Goal: Task Accomplishment & Management: Use online tool/utility

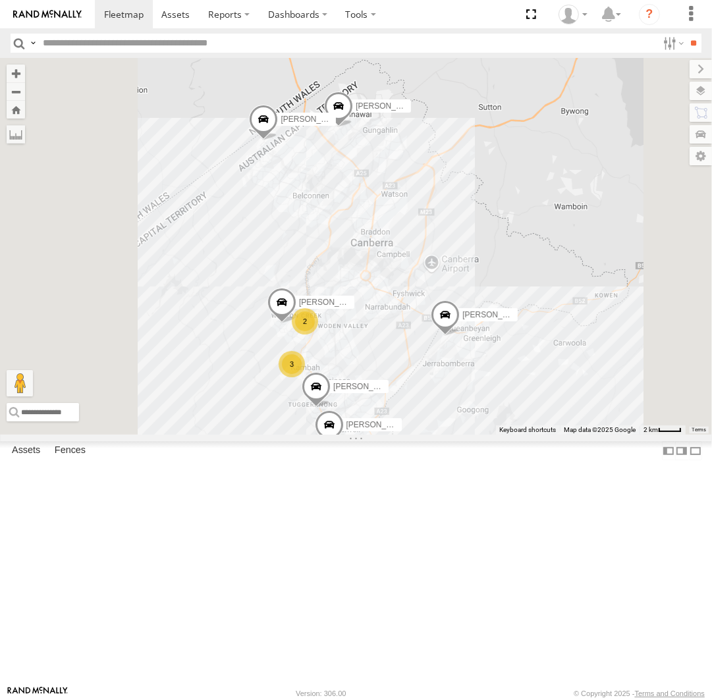
click at [0, 0] on link at bounding box center [0, 0] width 0 height 0
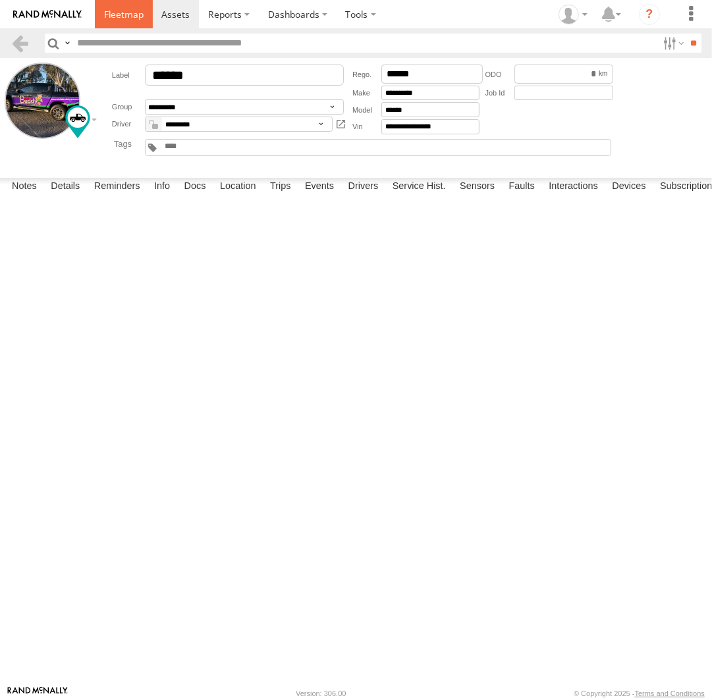
click at [125, 20] on span at bounding box center [123, 14] width 39 height 13
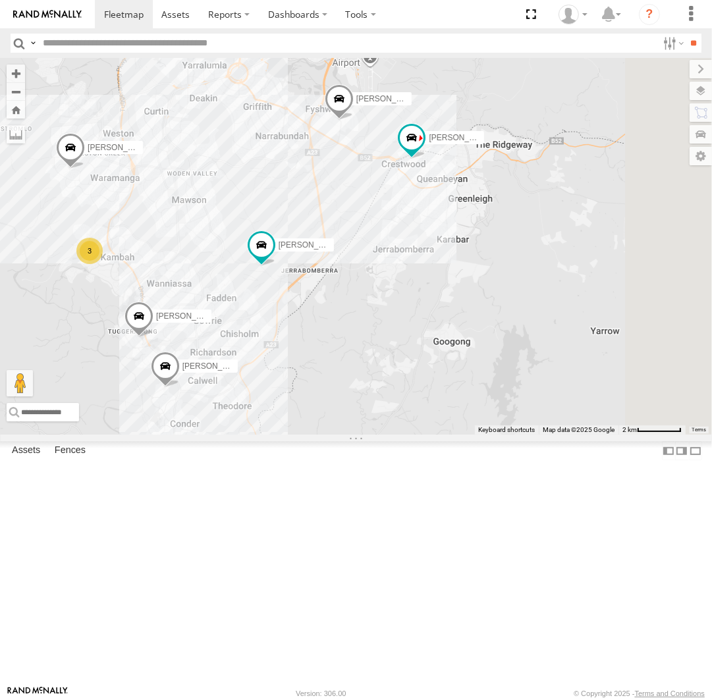
drag, startPoint x: 560, startPoint y: 334, endPoint x: 386, endPoint y: 272, distance: 184.9
click at [386, 272] on div "Michael Daniel Peter Kyle Andrew Chris Jamie Tom 3" at bounding box center [356, 246] width 712 height 376
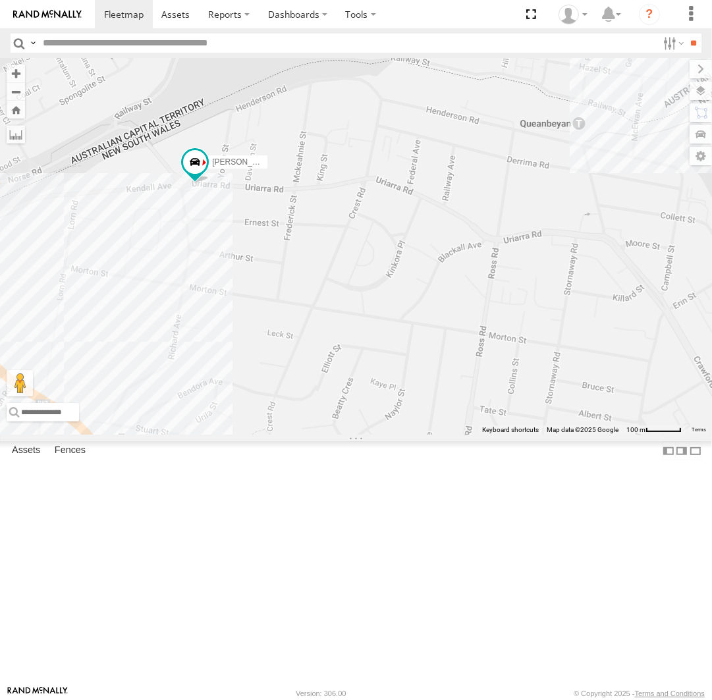
drag, startPoint x: 606, startPoint y: 301, endPoint x: 478, endPoint y: 356, distance: 139.8
click at [480, 359] on div "[PERSON_NAME] [PERSON_NAME] [PERSON_NAME] [PERSON_NAME] [PERSON_NAME]" at bounding box center [356, 246] width 712 height 376
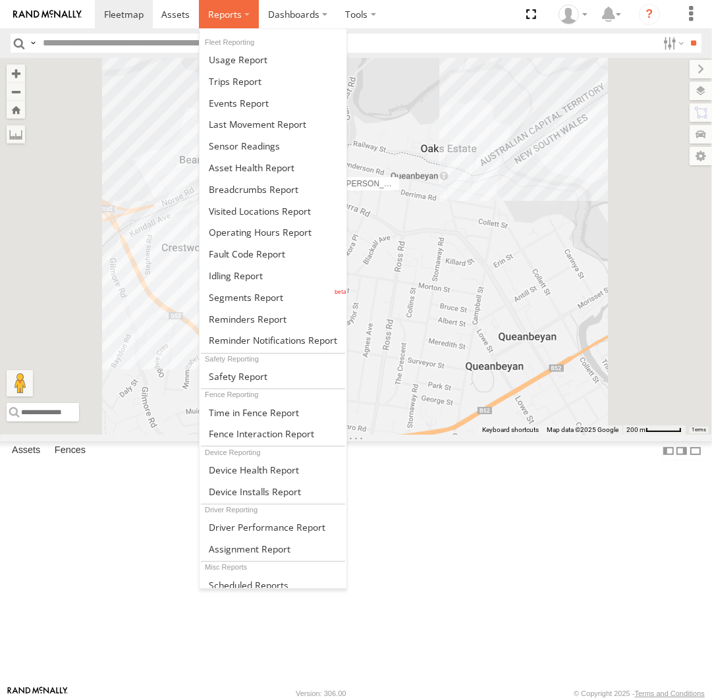
click at [222, 11] on span at bounding box center [225, 14] width 34 height 13
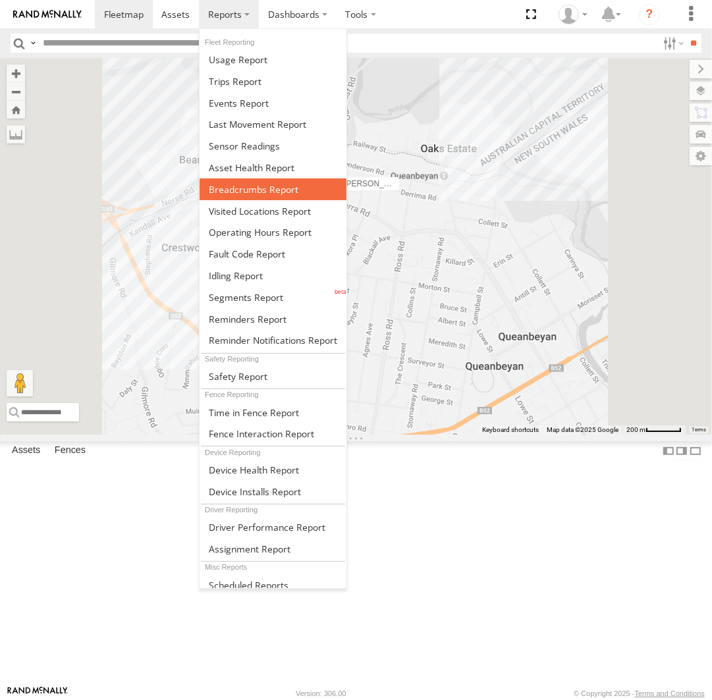
click at [261, 187] on span at bounding box center [254, 189] width 90 height 13
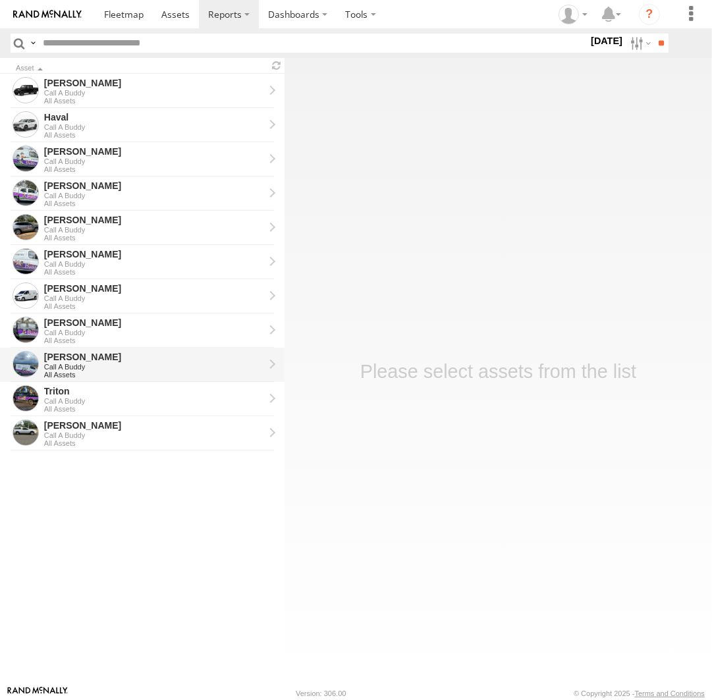
click at [94, 363] on div "Call A Buddy" at bounding box center [154, 367] width 220 height 8
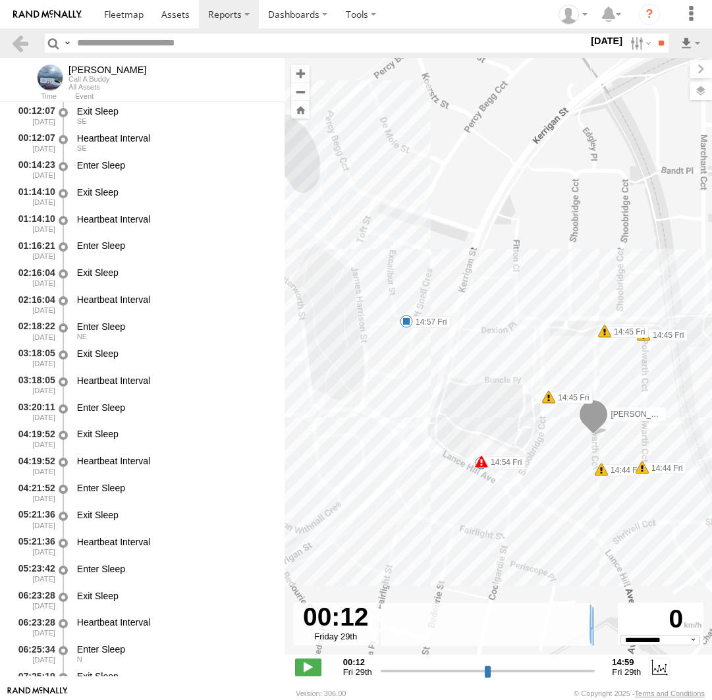
select select "**********"
click at [404, 320] on span at bounding box center [406, 321] width 13 height 13
click at [404, 311] on div "14:57 Fri 29th Aug Jamies House" at bounding box center [406, 277] width 145 height 68
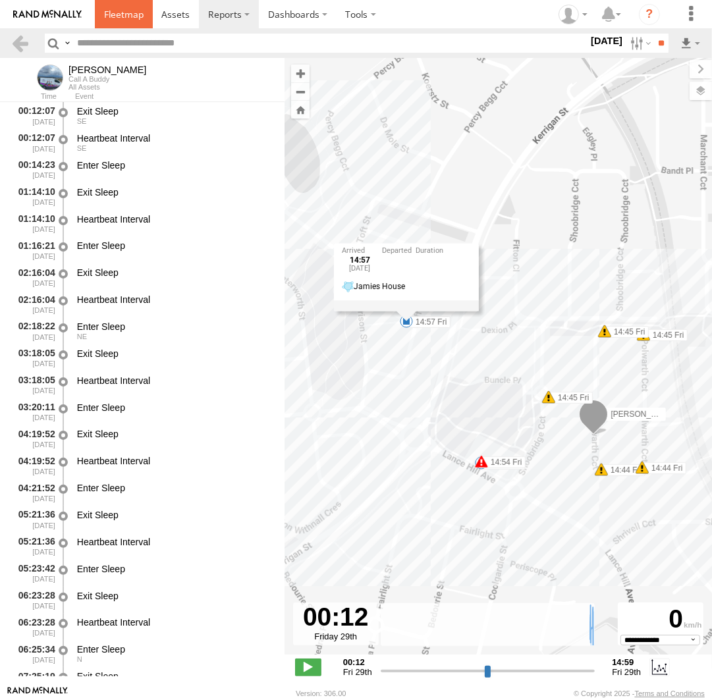
click at [128, 8] on span at bounding box center [123, 14] width 39 height 13
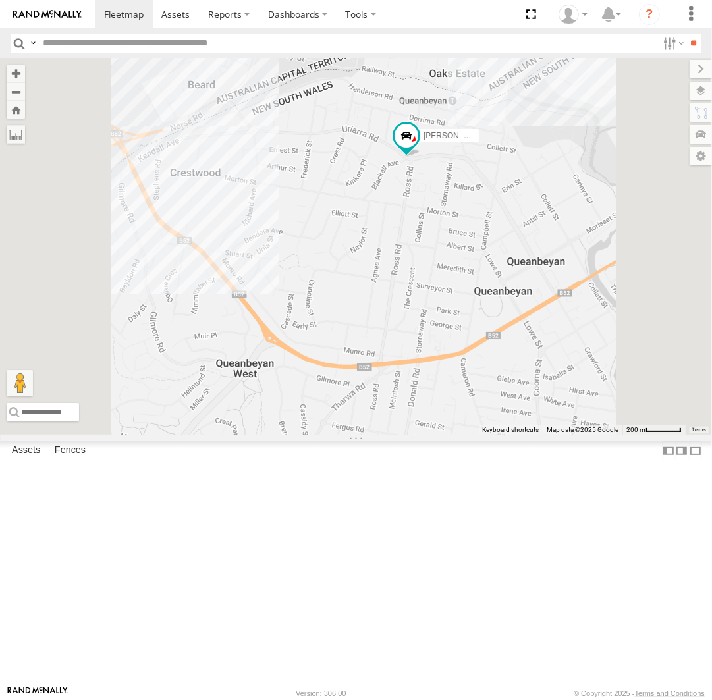
drag, startPoint x: 554, startPoint y: 447, endPoint x: 556, endPoint y: 434, distance: 13.2
click at [556, 433] on div "[PERSON_NAME] [PERSON_NAME] [PERSON_NAME] [PERSON_NAME] [PERSON_NAME]" at bounding box center [356, 246] width 712 height 376
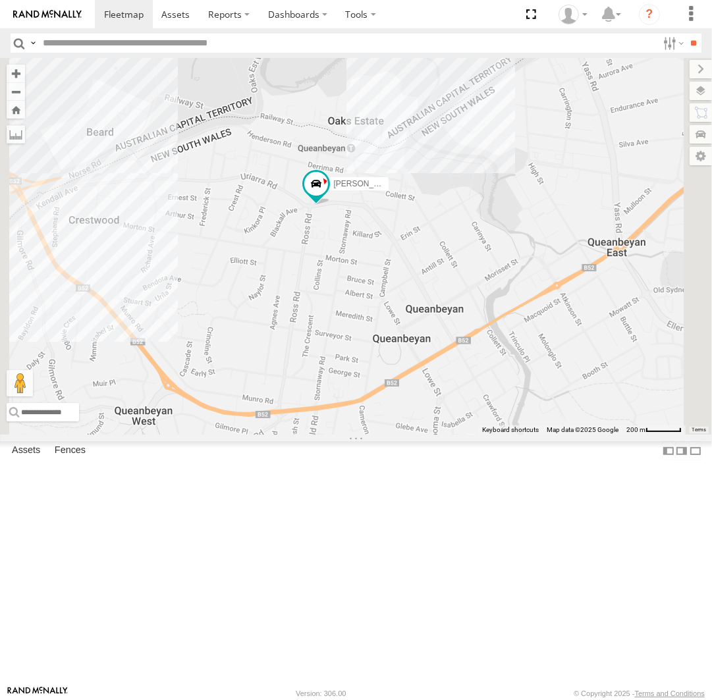
drag, startPoint x: 613, startPoint y: 350, endPoint x: 507, endPoint y: 415, distance: 123.5
click at [507, 415] on div "[PERSON_NAME] [PERSON_NAME] [PERSON_NAME] [PERSON_NAME] [PERSON_NAME]" at bounding box center [356, 246] width 712 height 376
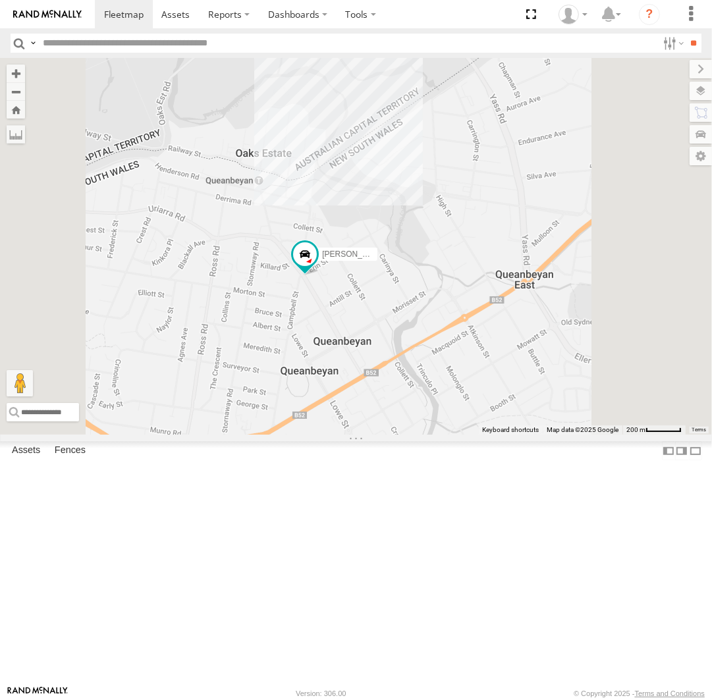
drag, startPoint x: 573, startPoint y: 469, endPoint x: 520, endPoint y: 461, distance: 53.2
click at [520, 434] on div "[PERSON_NAME] [PERSON_NAME] [PERSON_NAME] [PERSON_NAME] [PERSON_NAME]" at bounding box center [356, 246] width 712 height 376
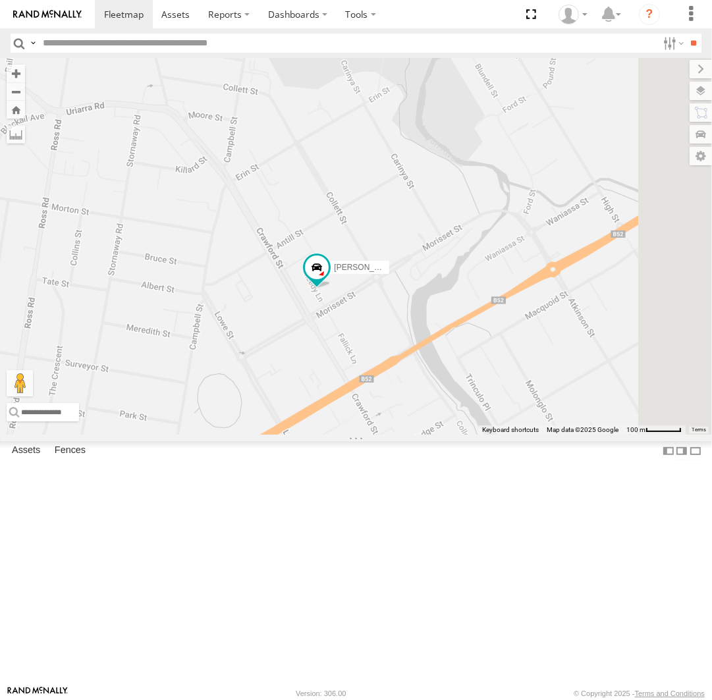
drag, startPoint x: 483, startPoint y: 457, endPoint x: 440, endPoint y: 409, distance: 64.8
click at [440, 409] on div "[PERSON_NAME] [PERSON_NAME] [PERSON_NAME] [PERSON_NAME] [PERSON_NAME]" at bounding box center [356, 246] width 712 height 376
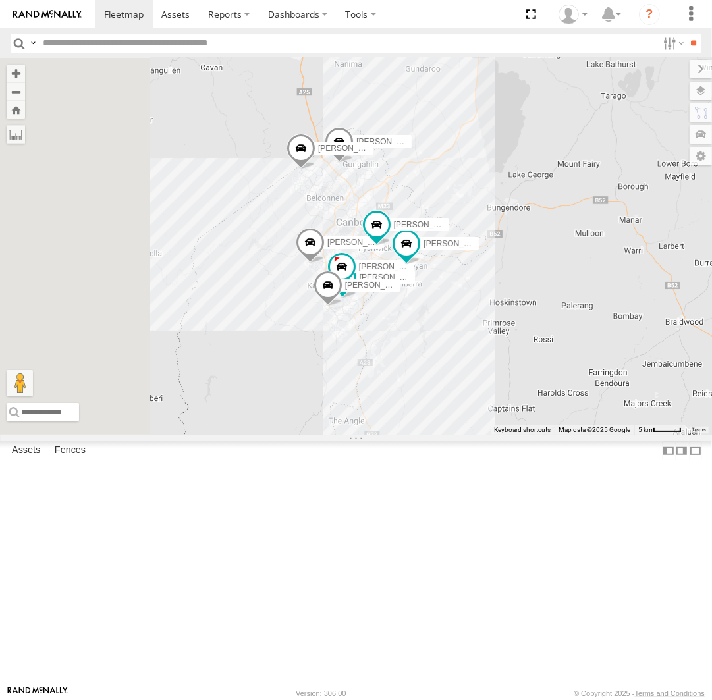
drag, startPoint x: 419, startPoint y: 265, endPoint x: 541, endPoint y: 404, distance: 184.7
click at [413, 273] on label "[PERSON_NAME]" at bounding box center [381, 266] width 66 height 13
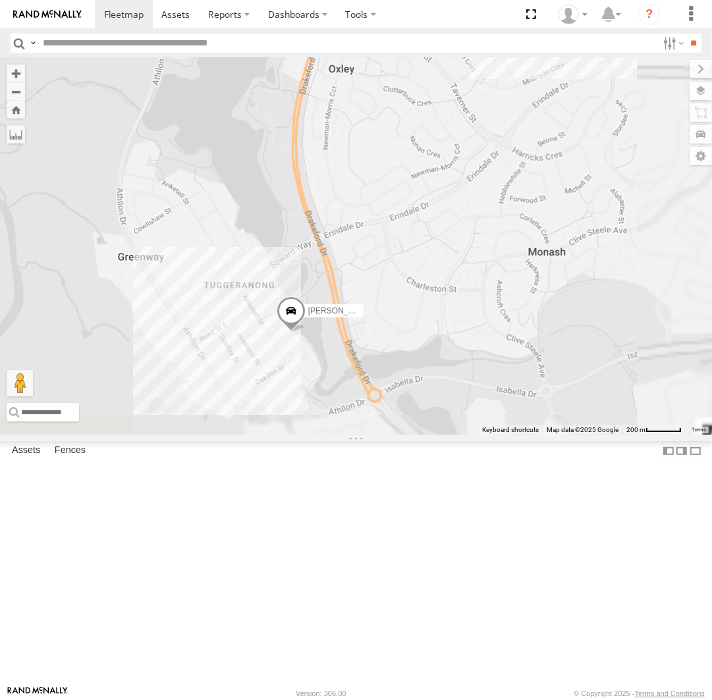
drag, startPoint x: 485, startPoint y: 529, endPoint x: 450, endPoint y: 314, distance: 218.1
click at [450, 309] on div "[PERSON_NAME] [PERSON_NAME] [PERSON_NAME]" at bounding box center [356, 246] width 712 height 376
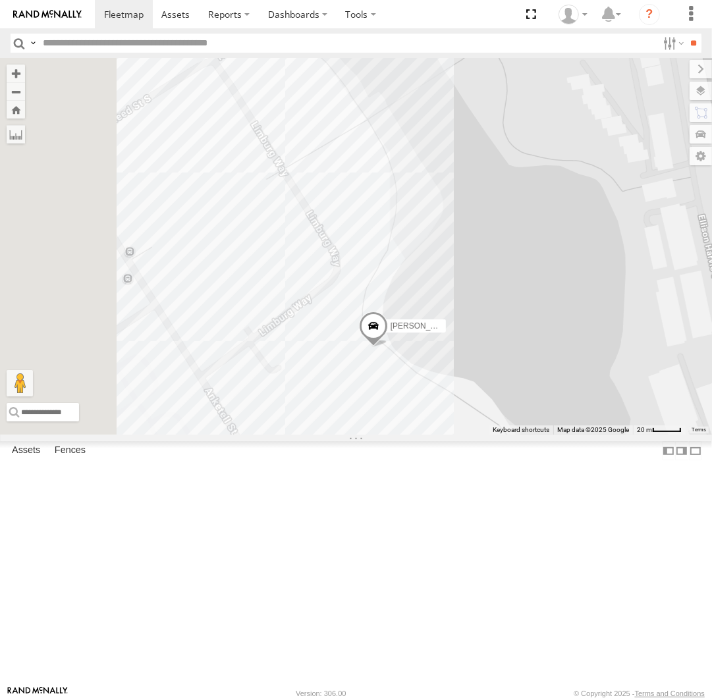
drag, startPoint x: 446, startPoint y: 413, endPoint x: 558, endPoint y: 392, distance: 113.7
click at [558, 392] on div "[PERSON_NAME] [PERSON_NAME] [PERSON_NAME]" at bounding box center [356, 246] width 712 height 376
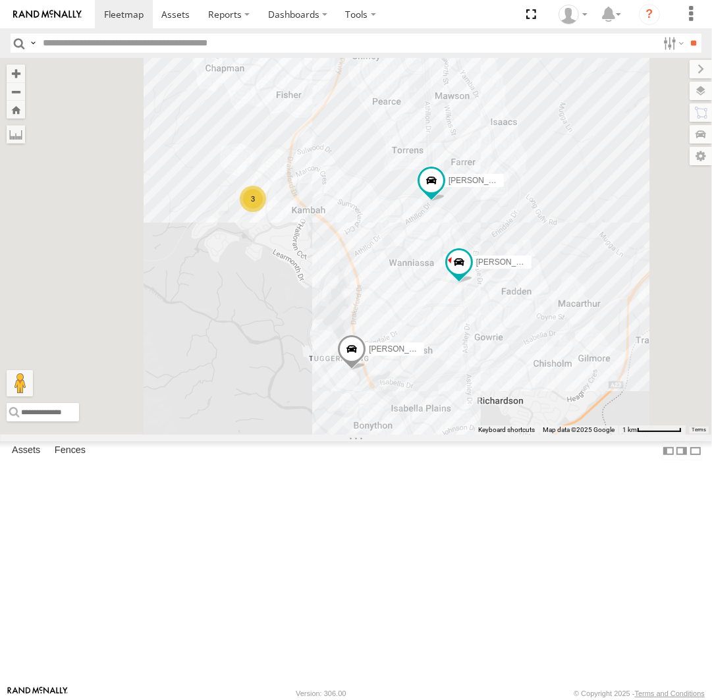
drag, startPoint x: 469, startPoint y: 471, endPoint x: 490, endPoint y: 504, distance: 39.4
click at [490, 434] on div "[PERSON_NAME] [PERSON_NAME] 3" at bounding box center [356, 246] width 712 height 376
